Goal: Information Seeking & Learning: Learn about a topic

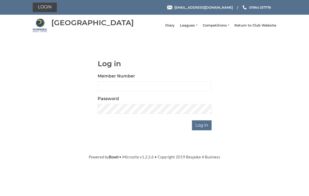
scroll to position [39, 0]
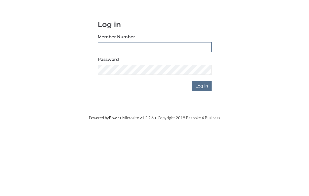
type input "0196"
click at [202, 120] on input "Log in" at bounding box center [202, 125] width 20 height 10
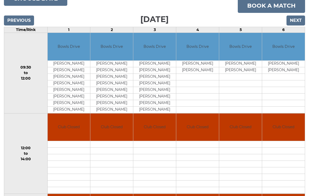
scroll to position [72, 0]
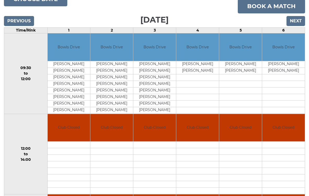
click at [301, 23] on input "Next" at bounding box center [296, 21] width 19 height 10
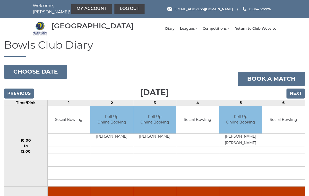
click at [302, 97] on input "Next" at bounding box center [296, 93] width 19 height 10
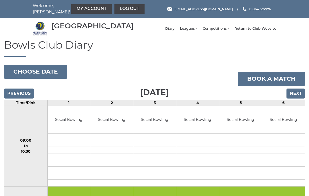
click at [197, 30] on link "Leagues" at bounding box center [188, 28] width 17 height 5
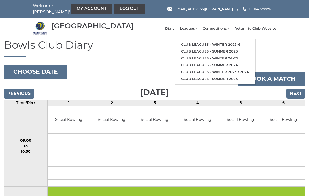
click at [214, 46] on link "Club leagues - Winter 2025-6" at bounding box center [215, 44] width 80 height 7
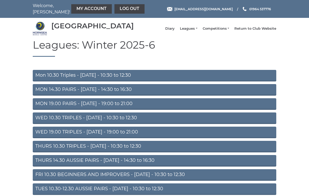
click at [168, 123] on link "WED 10.30 TRIPLES - [DATE] - 10:30 to 12:30" at bounding box center [155, 118] width 244 height 12
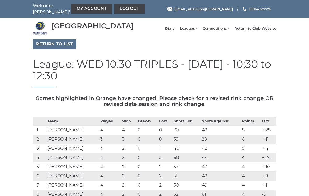
click at [197, 31] on link "Leagues" at bounding box center [188, 28] width 17 height 5
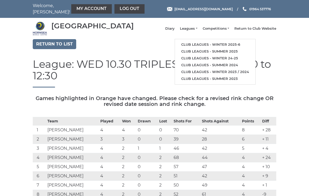
click at [63, 46] on link "Return to list" at bounding box center [55, 44] width 44 height 10
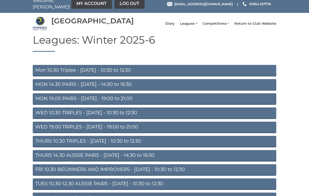
scroll to position [12, 0]
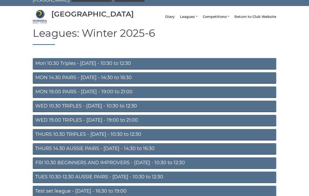
click at [182, 139] on link "THURS 10.30 TRIPLES - [DATE] - 10:30 to 12:30" at bounding box center [155, 135] width 244 height 12
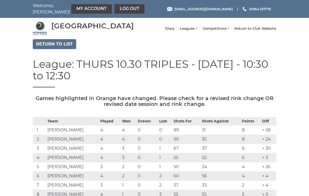
click at [196, 30] on link "Leagues" at bounding box center [188, 28] width 17 height 5
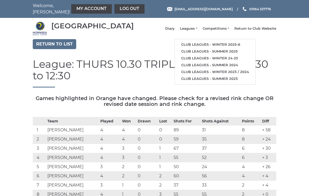
click at [67, 46] on link "Return to list" at bounding box center [55, 44] width 44 height 10
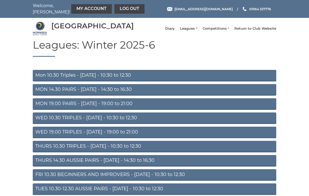
click at [208, 79] on link "Mon 10.30 Triples - [DATE] - 10:30 to 12:30" at bounding box center [155, 76] width 244 height 12
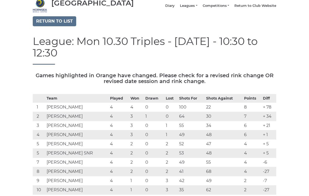
scroll to position [24, 0]
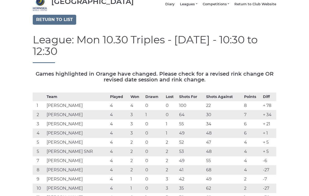
click at [61, 25] on link "Return to list" at bounding box center [55, 20] width 44 height 10
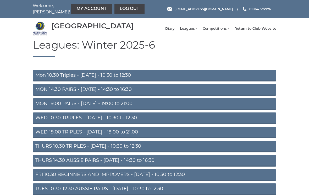
click at [180, 107] on link "MON 19.00 PAIRS - [DATE] - 19:00 to 21:00" at bounding box center [155, 104] width 244 height 12
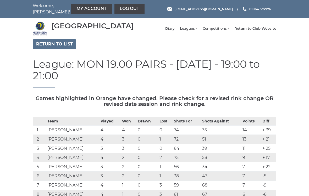
click at [67, 49] on link "Return to list" at bounding box center [55, 44] width 44 height 10
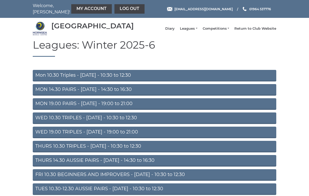
click at [218, 92] on link "MON 14.30 PAIRS - [DATE] - 14:30 to 16:30" at bounding box center [155, 90] width 244 height 12
